Goal: Check status: Check status

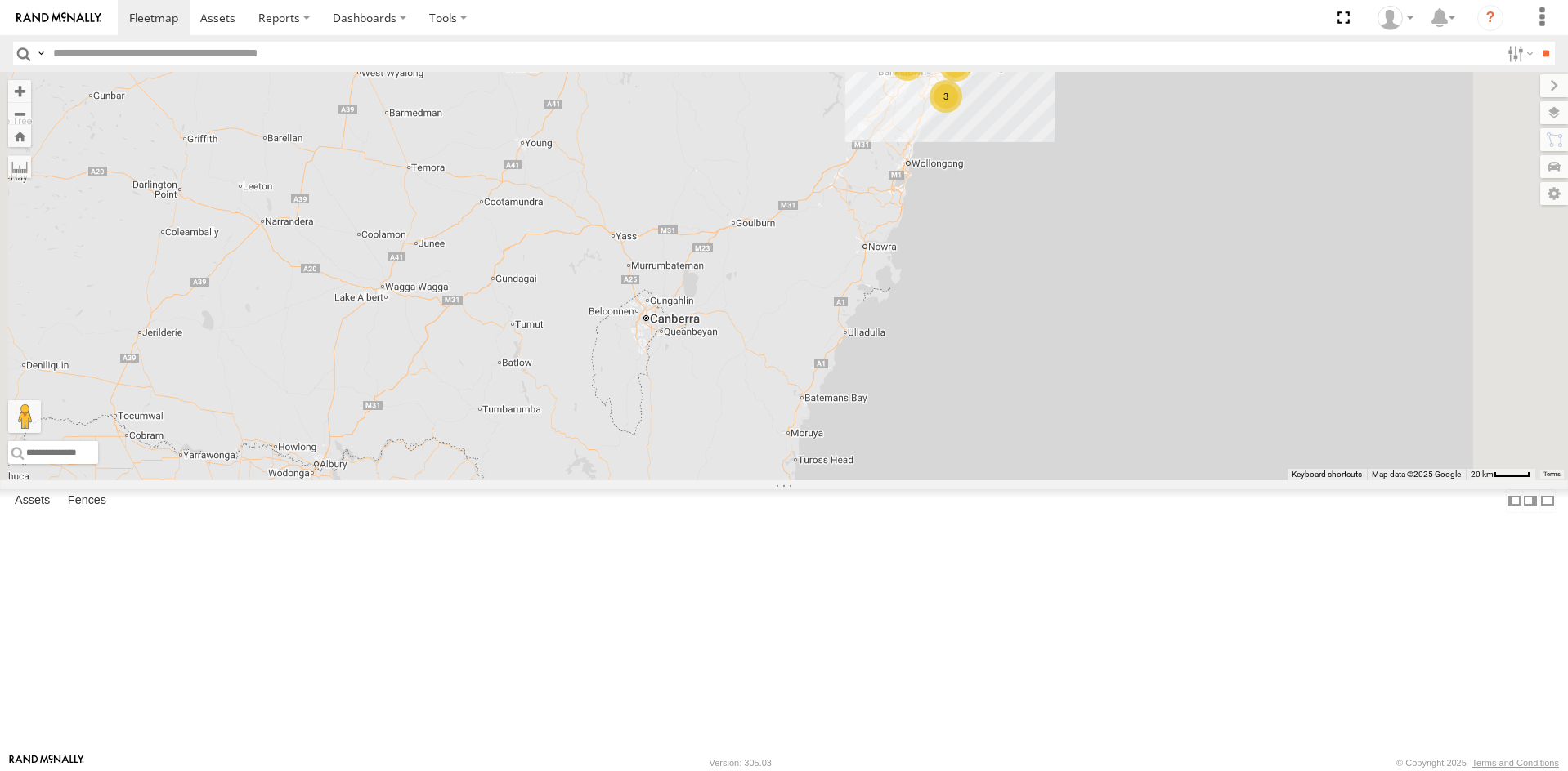
click at [0, 0] on div "10 QMC Pat Vehicles-Light" at bounding box center [0, 0] width 0 height 0
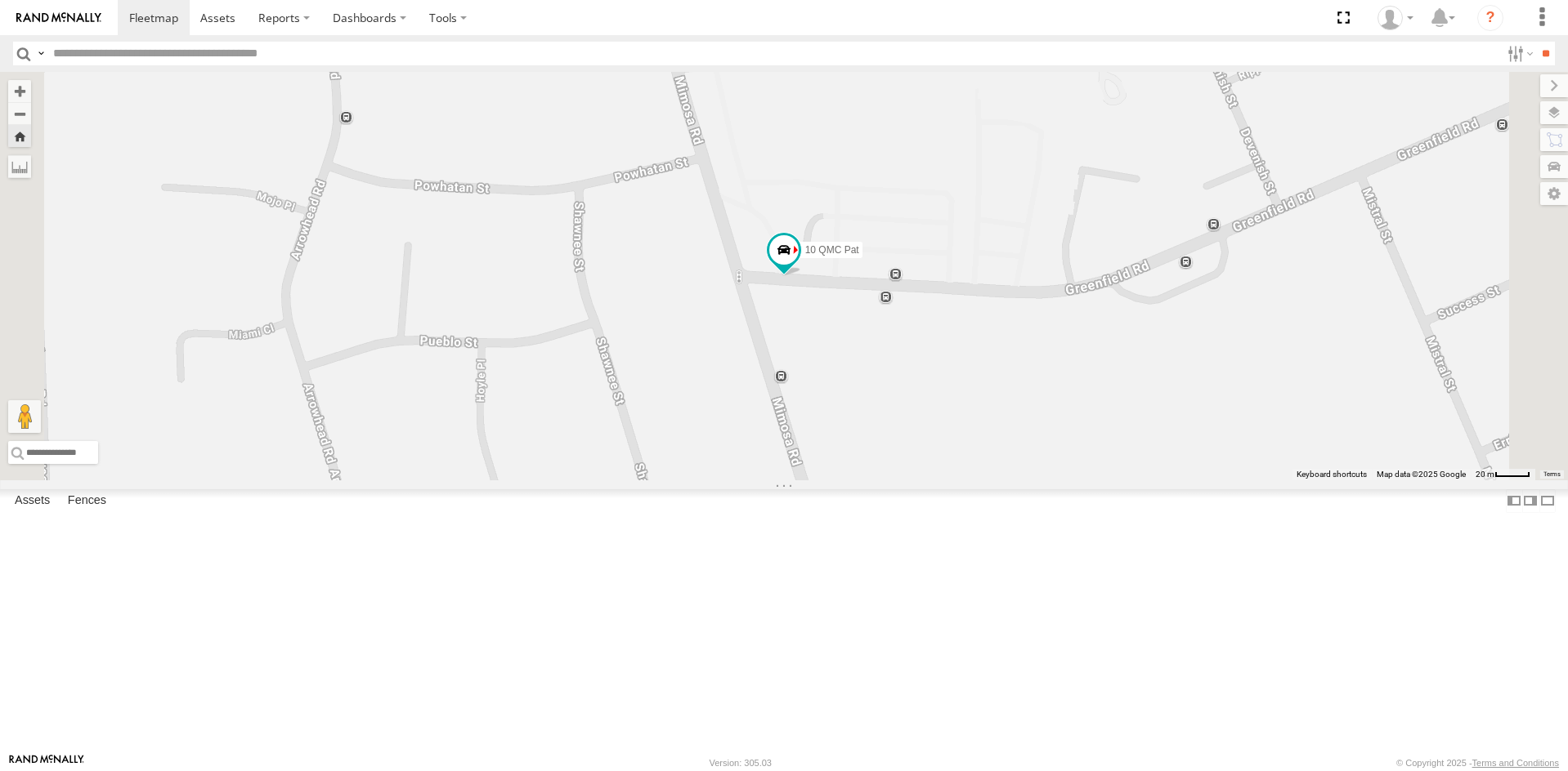
click at [0, 0] on div "11 QMC Kurt" at bounding box center [0, 0] width 0 height 0
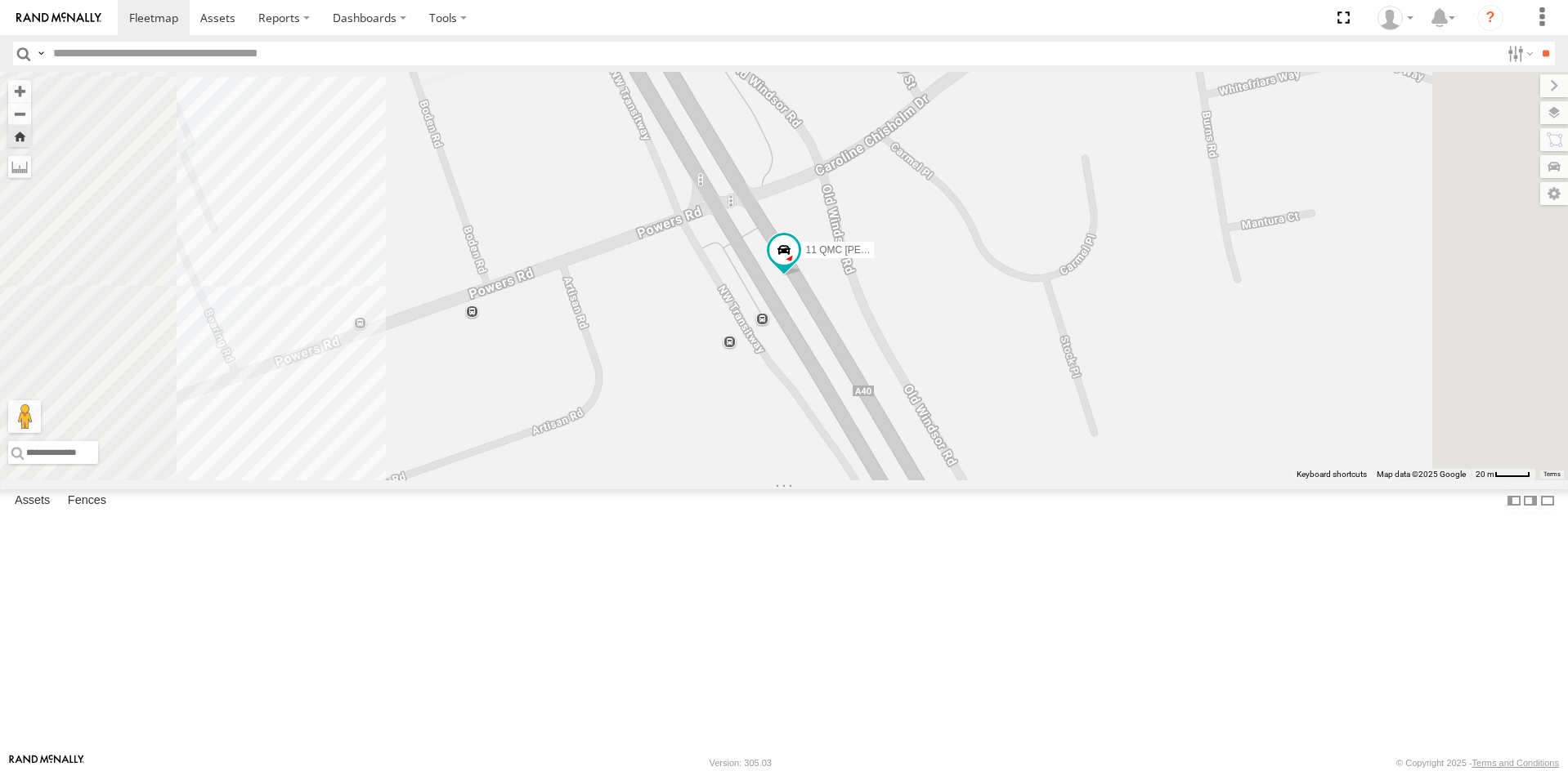
click at [0, 0] on div "02 Jordan Portfolio Mgrs" at bounding box center [0, 0] width 0 height 0
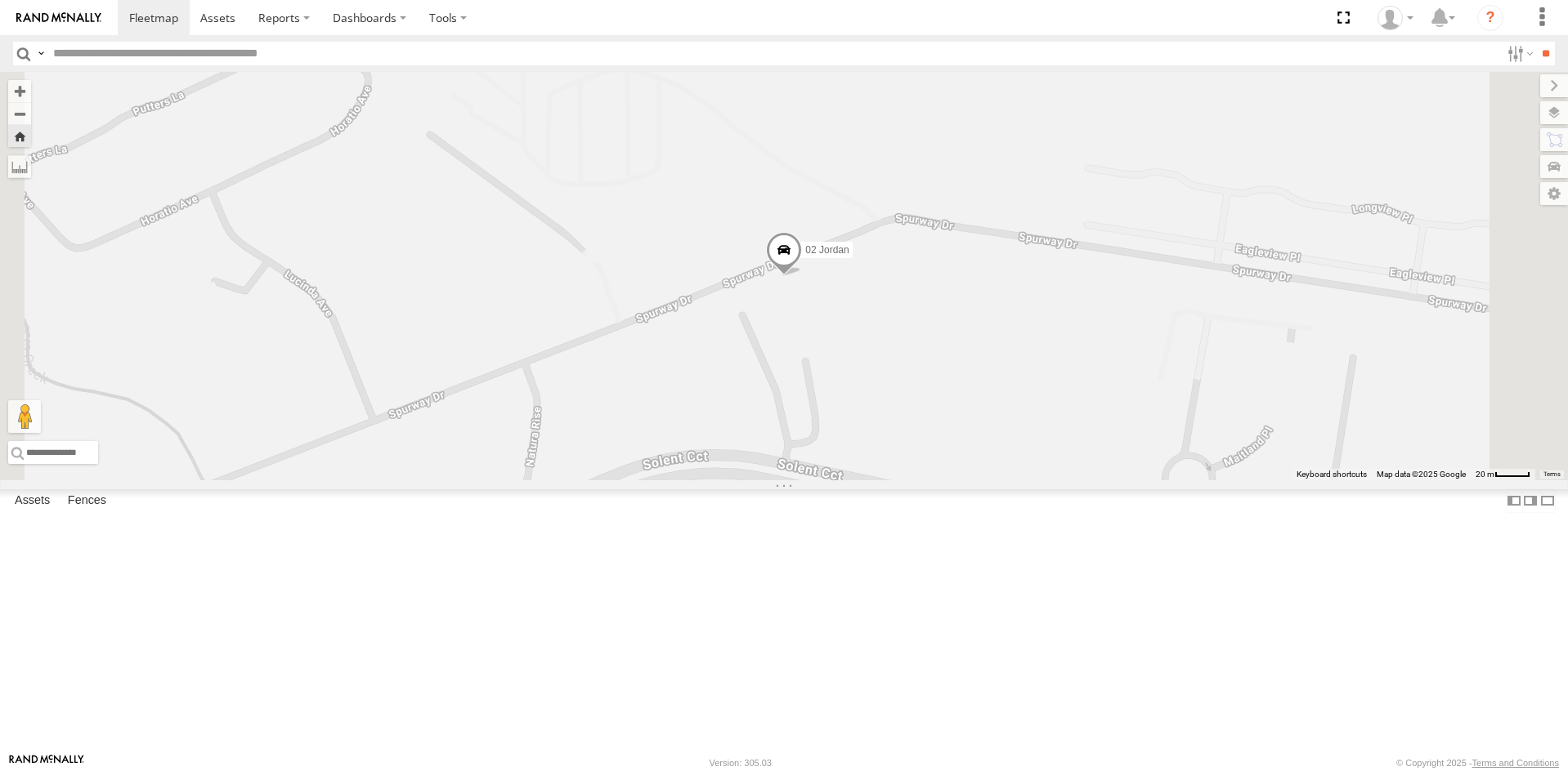
click at [0, 0] on span "Asset" at bounding box center [0, 0] width 0 height 0
click at [0, 0] on div "03 Jayden" at bounding box center [0, 0] width 0 height 0
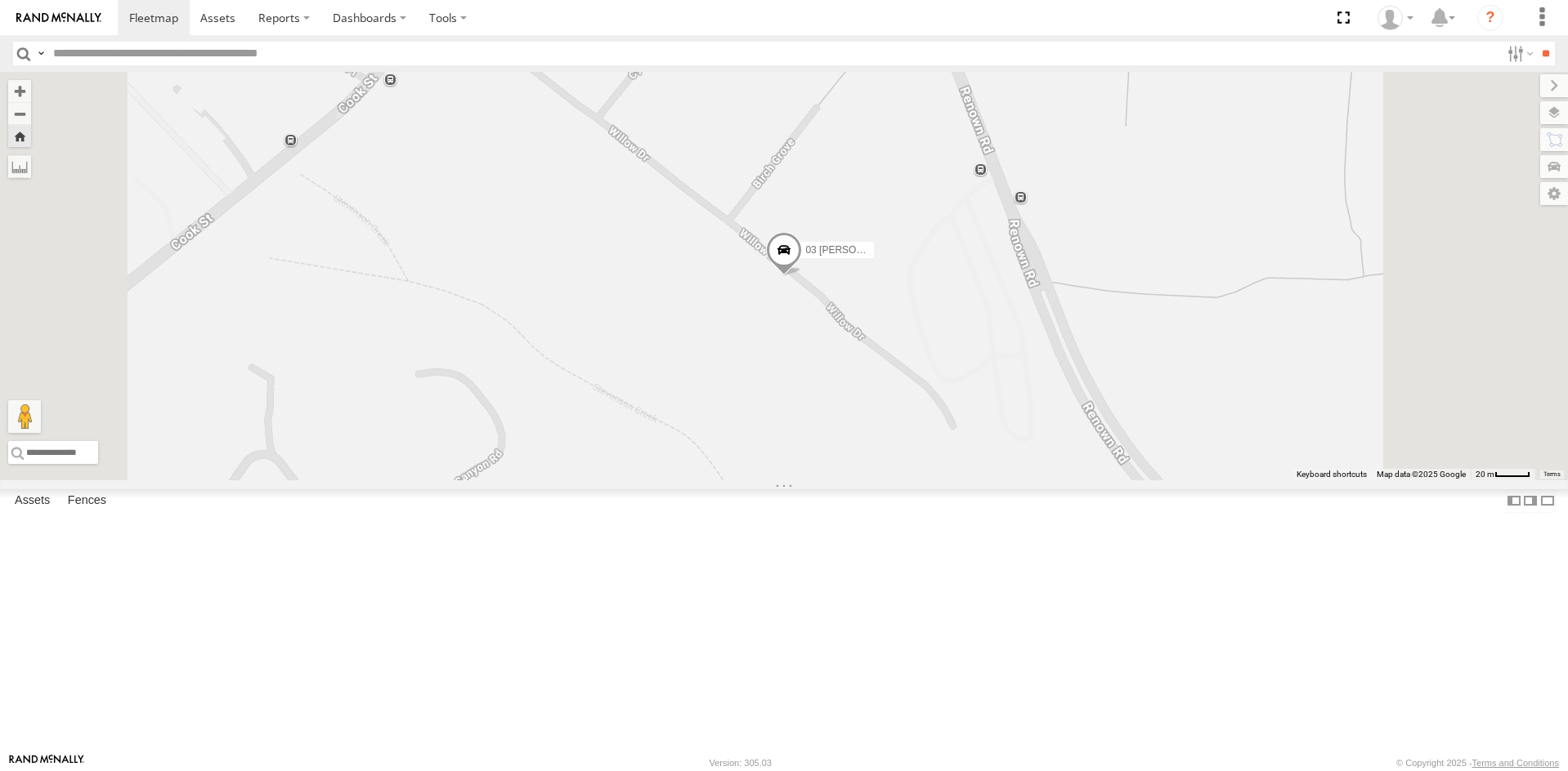
scroll to position [899, 0]
click at [899, 257] on span "03 Jayden" at bounding box center [852, 251] width 94 height 12
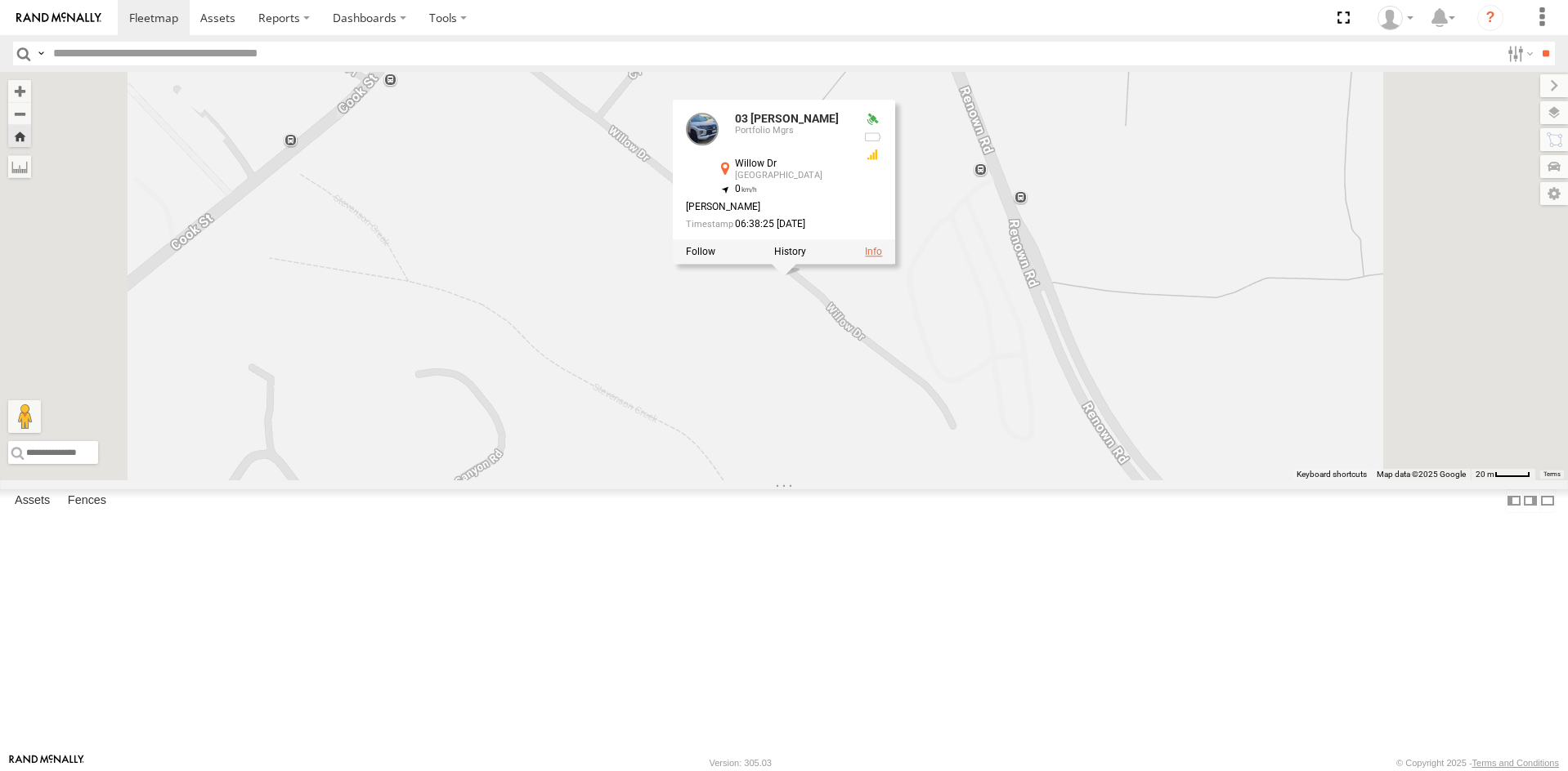
click at [883, 258] on link at bounding box center [874, 252] width 17 height 12
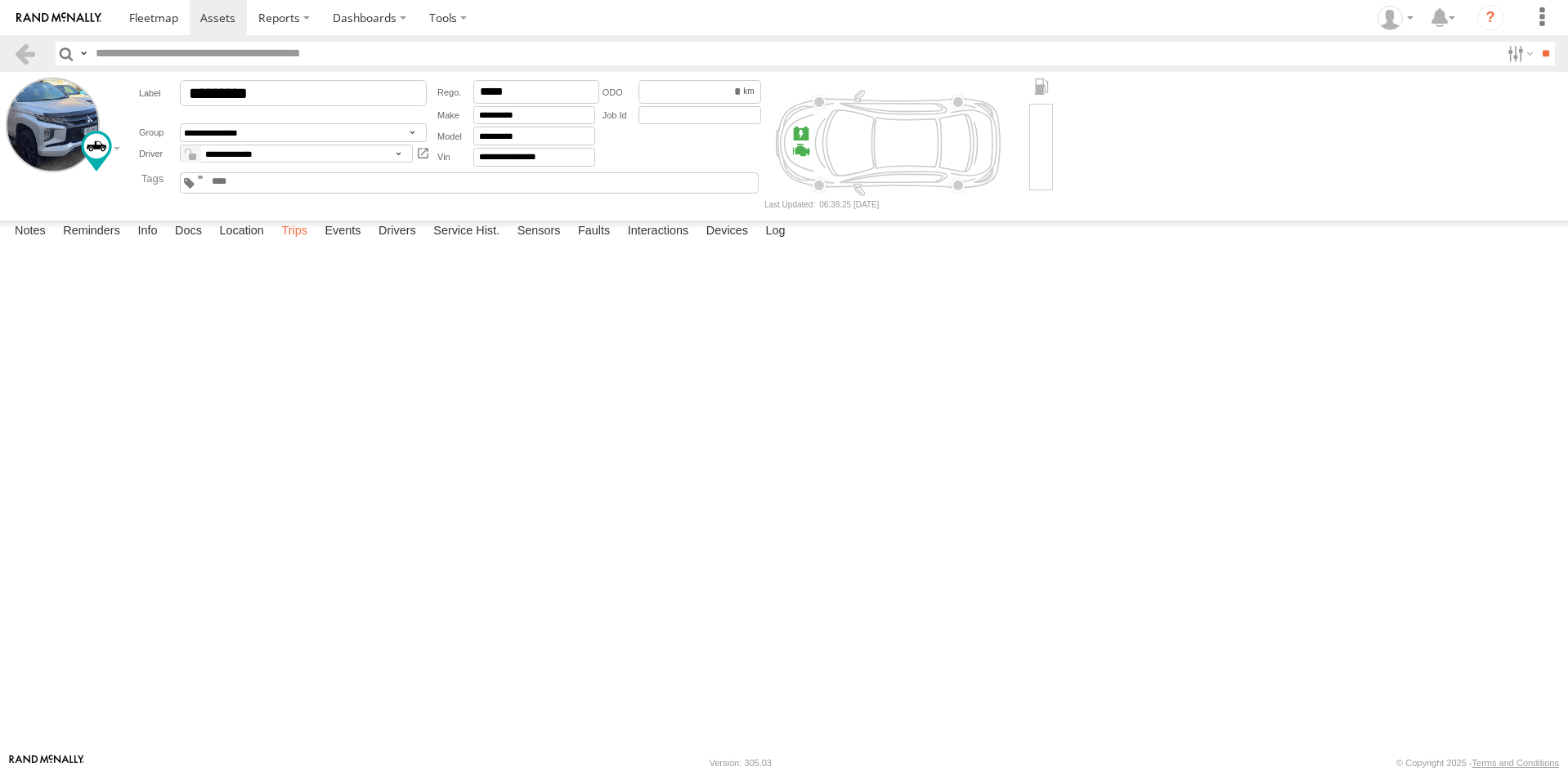
click at [300, 243] on label "Trips" at bounding box center [295, 232] width 43 height 23
